Goal: Check status

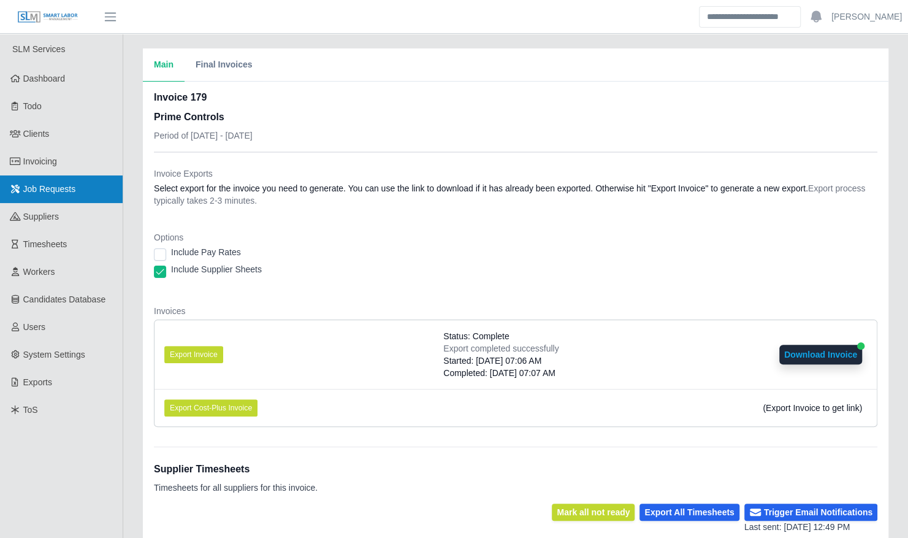
click at [47, 185] on span "Job Requests" at bounding box center [49, 189] width 53 height 10
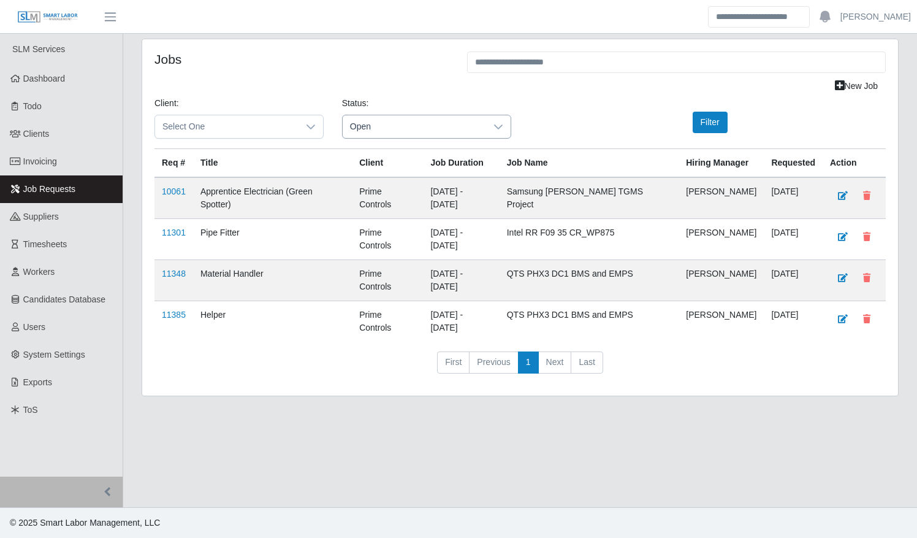
click at [492, 126] on div at bounding box center [498, 126] width 25 height 23
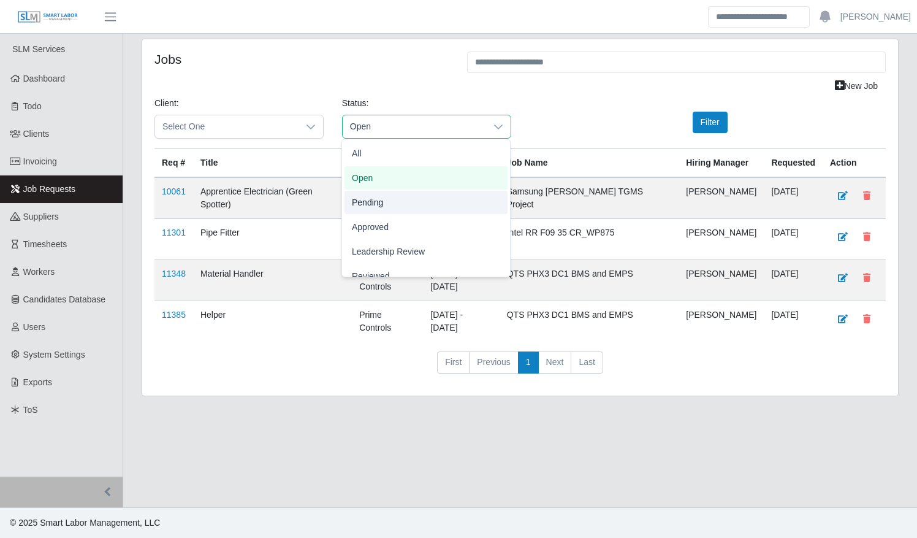
click at [397, 198] on li "Pending" at bounding box center [426, 202] width 163 height 23
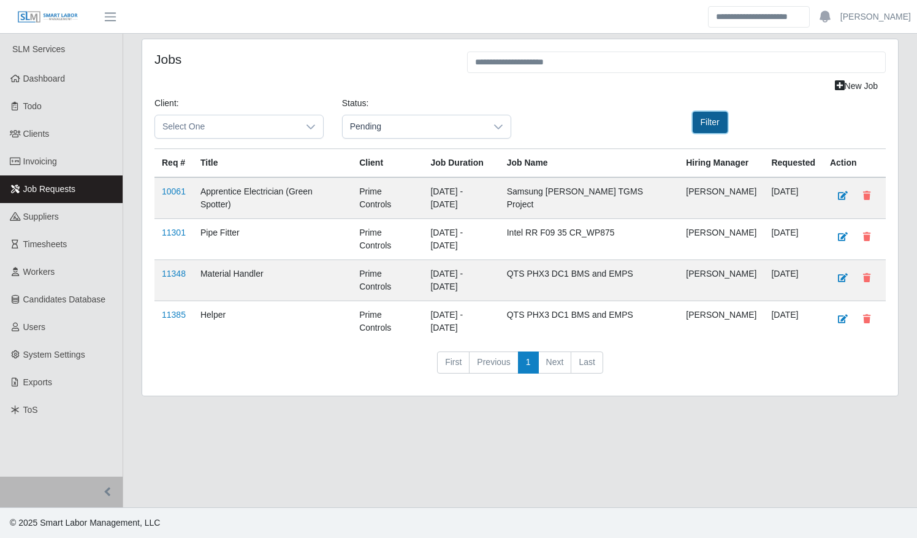
click at [704, 123] on button "Filter" at bounding box center [710, 122] width 35 height 21
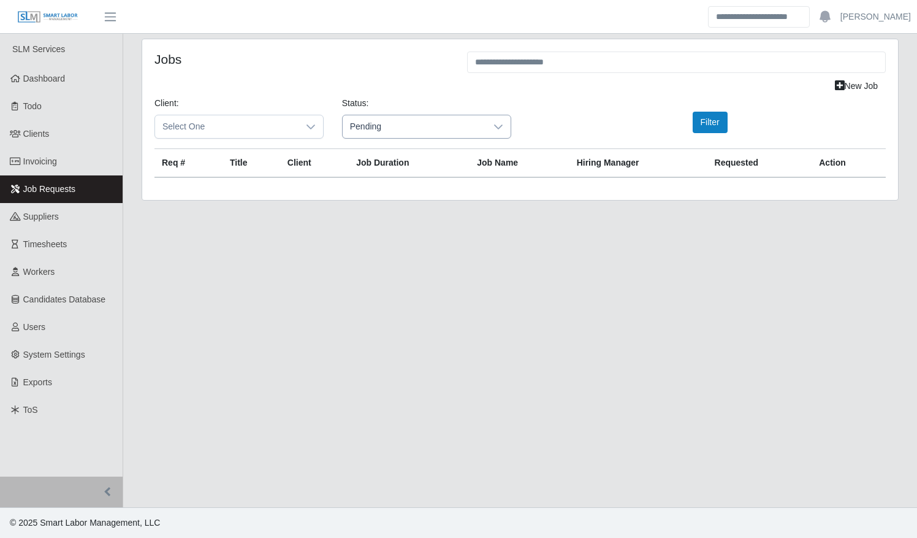
click at [487, 124] on div at bounding box center [498, 126] width 25 height 23
click at [427, 231] on li "Approved" at bounding box center [426, 226] width 163 height 23
click at [698, 124] on button "Filter" at bounding box center [710, 122] width 35 height 21
click at [493, 128] on div at bounding box center [498, 126] width 25 height 23
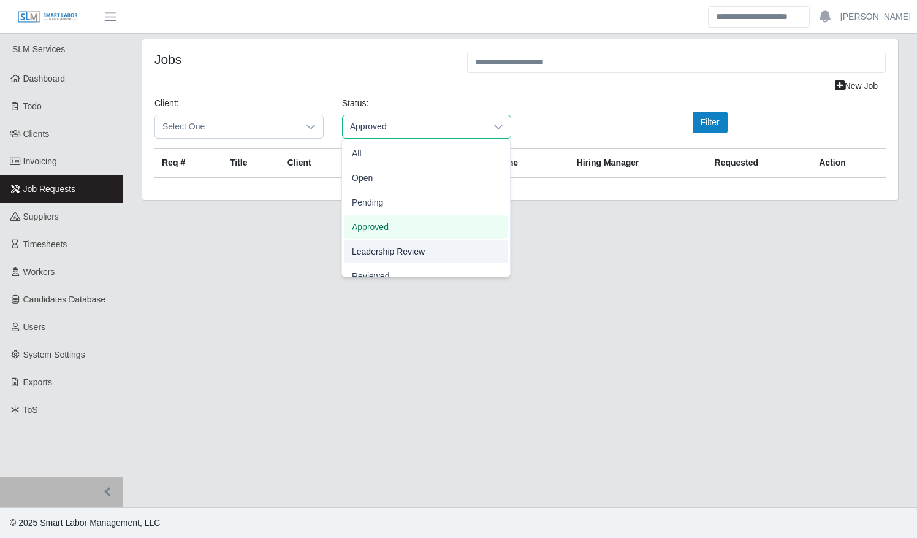
click at [432, 246] on li "Leadership Review" at bounding box center [426, 251] width 163 height 23
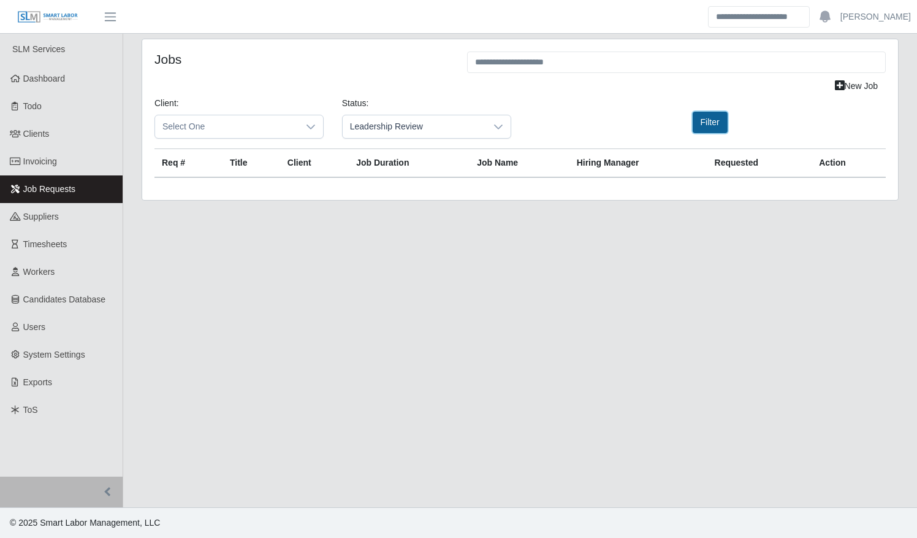
click at [719, 121] on button "Filter" at bounding box center [710, 122] width 35 height 21
click at [459, 121] on span "Leadership Review" at bounding box center [414, 126] width 143 height 23
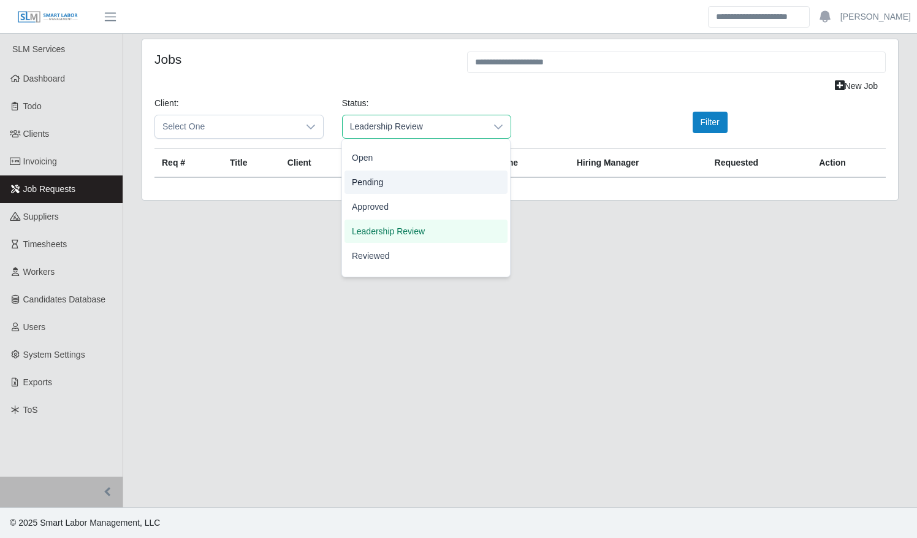
scroll to position [38, 0]
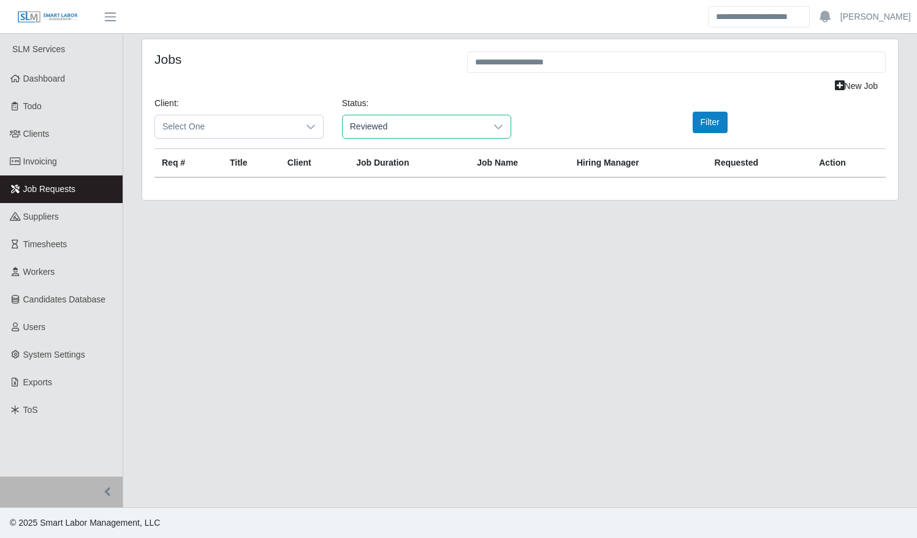
click at [417, 238] on li "Reviewed" at bounding box center [426, 237] width 163 height 23
click at [719, 120] on button "Filter" at bounding box center [710, 122] width 35 height 21
click at [479, 129] on span "Reviewed" at bounding box center [414, 126] width 143 height 23
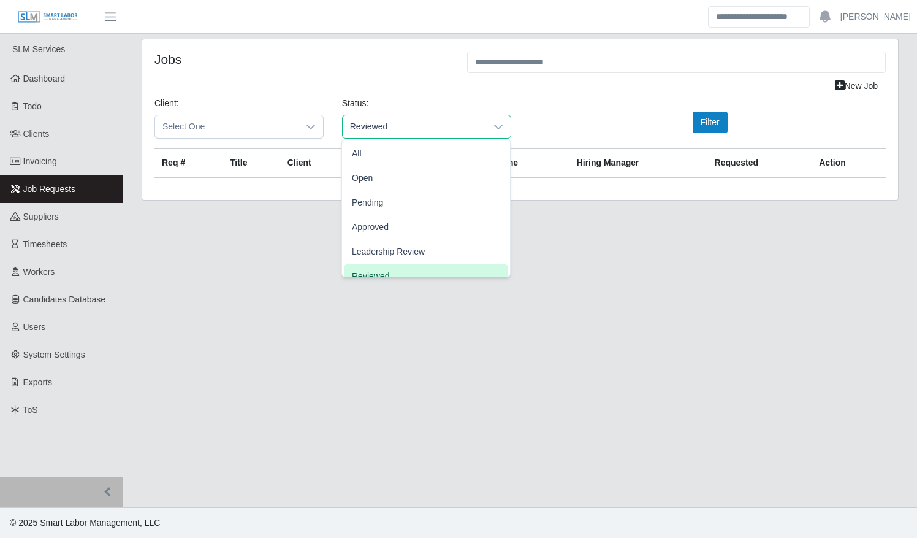
scroll to position [2, 0]
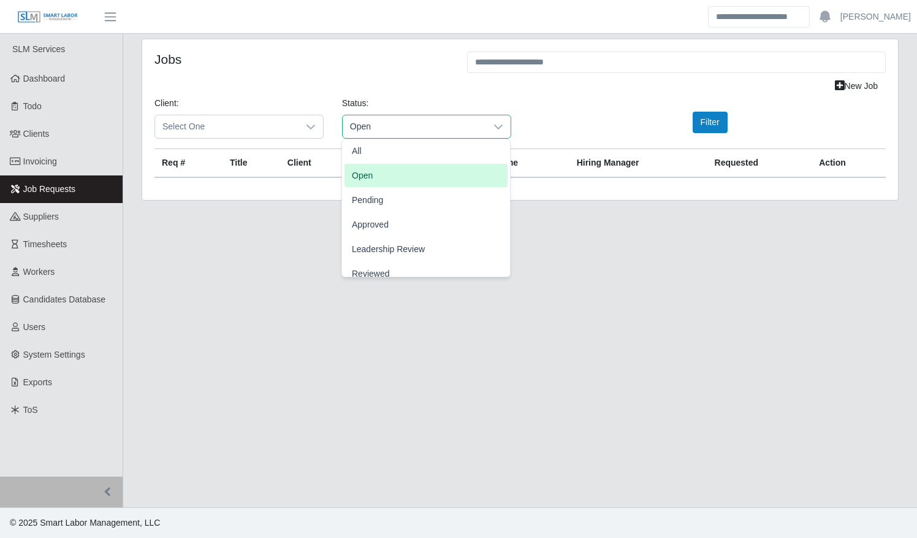
click at [438, 172] on li "Open" at bounding box center [426, 175] width 163 height 23
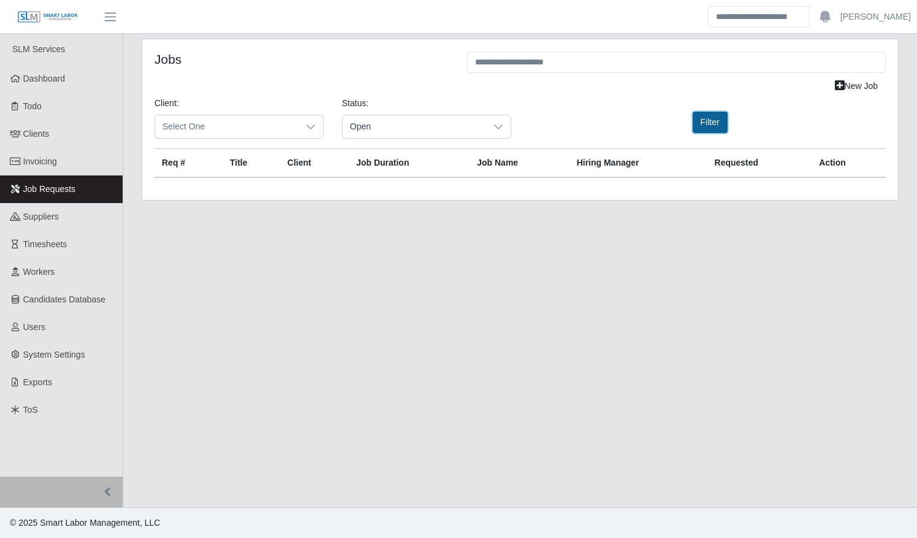
click at [701, 125] on button "Filter" at bounding box center [710, 122] width 35 height 21
